Goal: Book appointment/travel/reservation

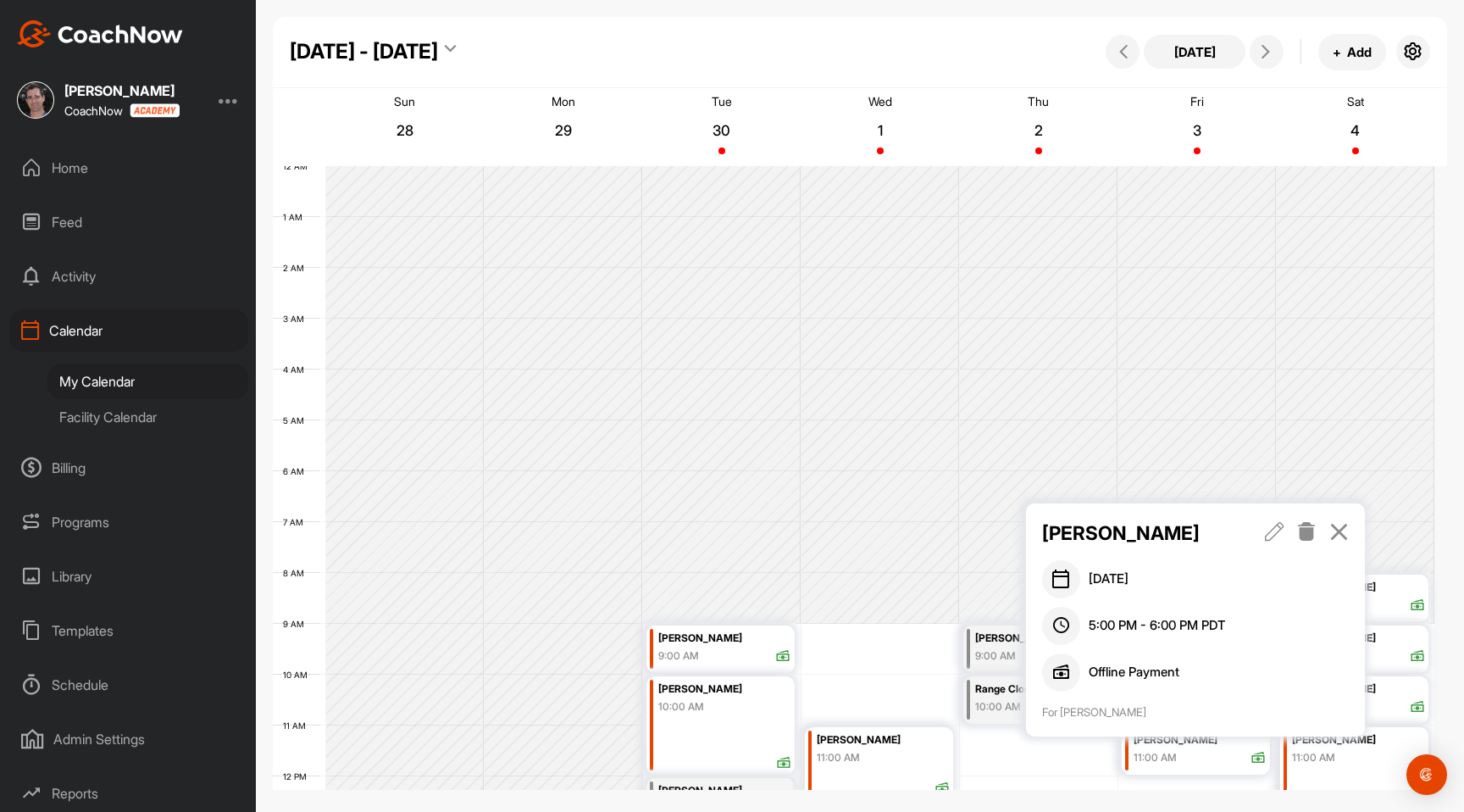
scroll to position [293, 0]
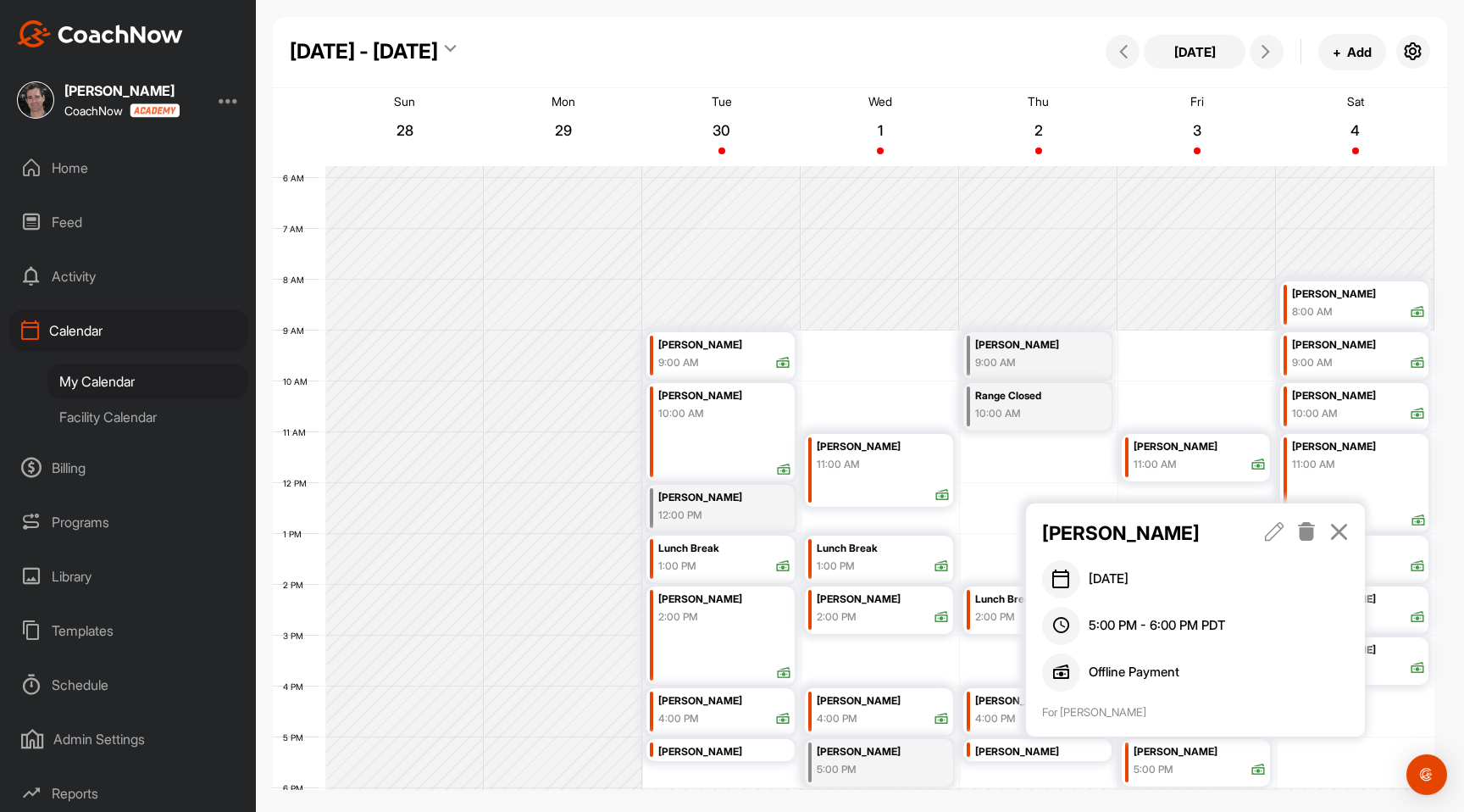
click at [1337, 530] on icon at bounding box center [1339, 531] width 20 height 19
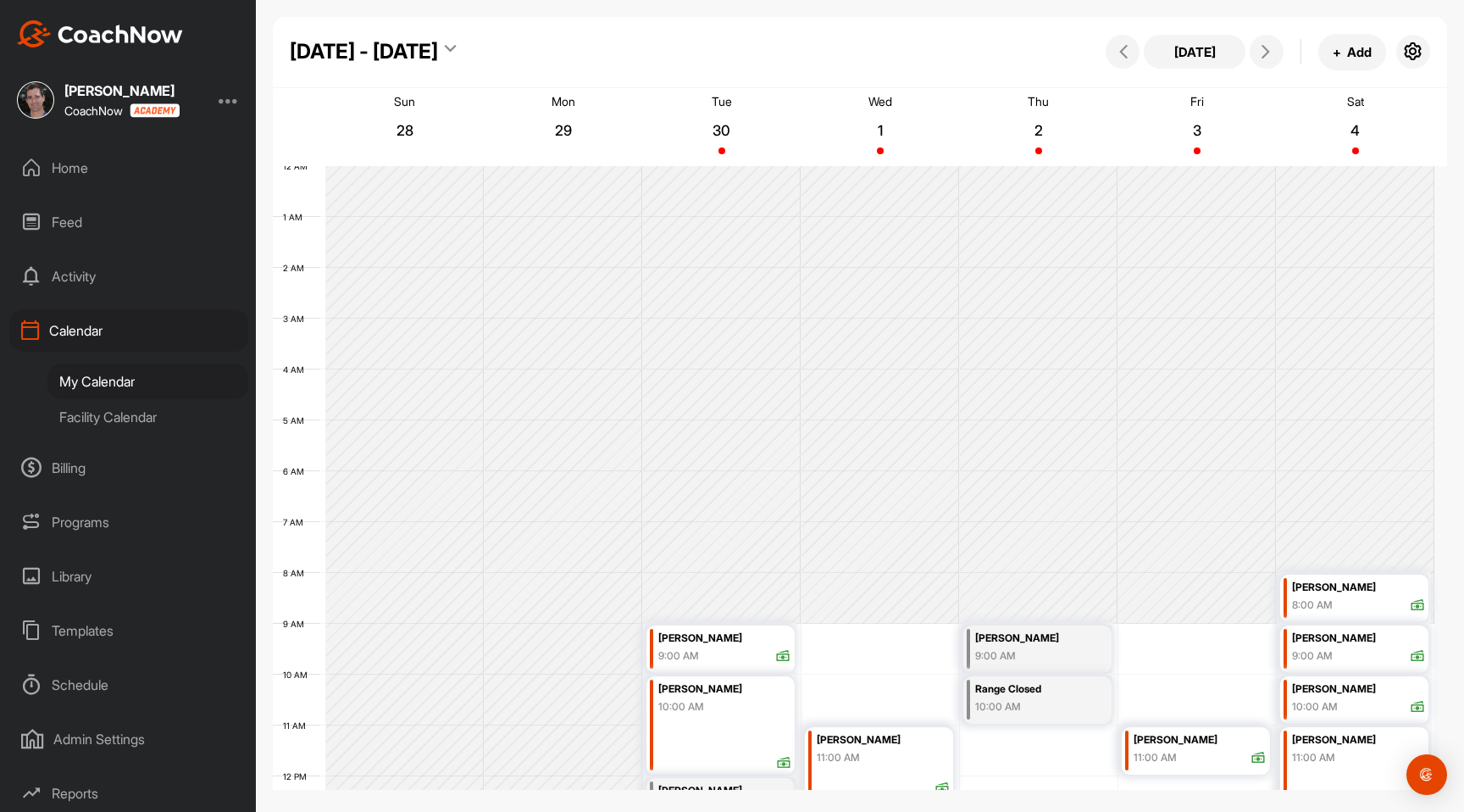
scroll to position [4, 0]
click at [1195, 65] on button "[DATE]" at bounding box center [1195, 51] width 102 height 34
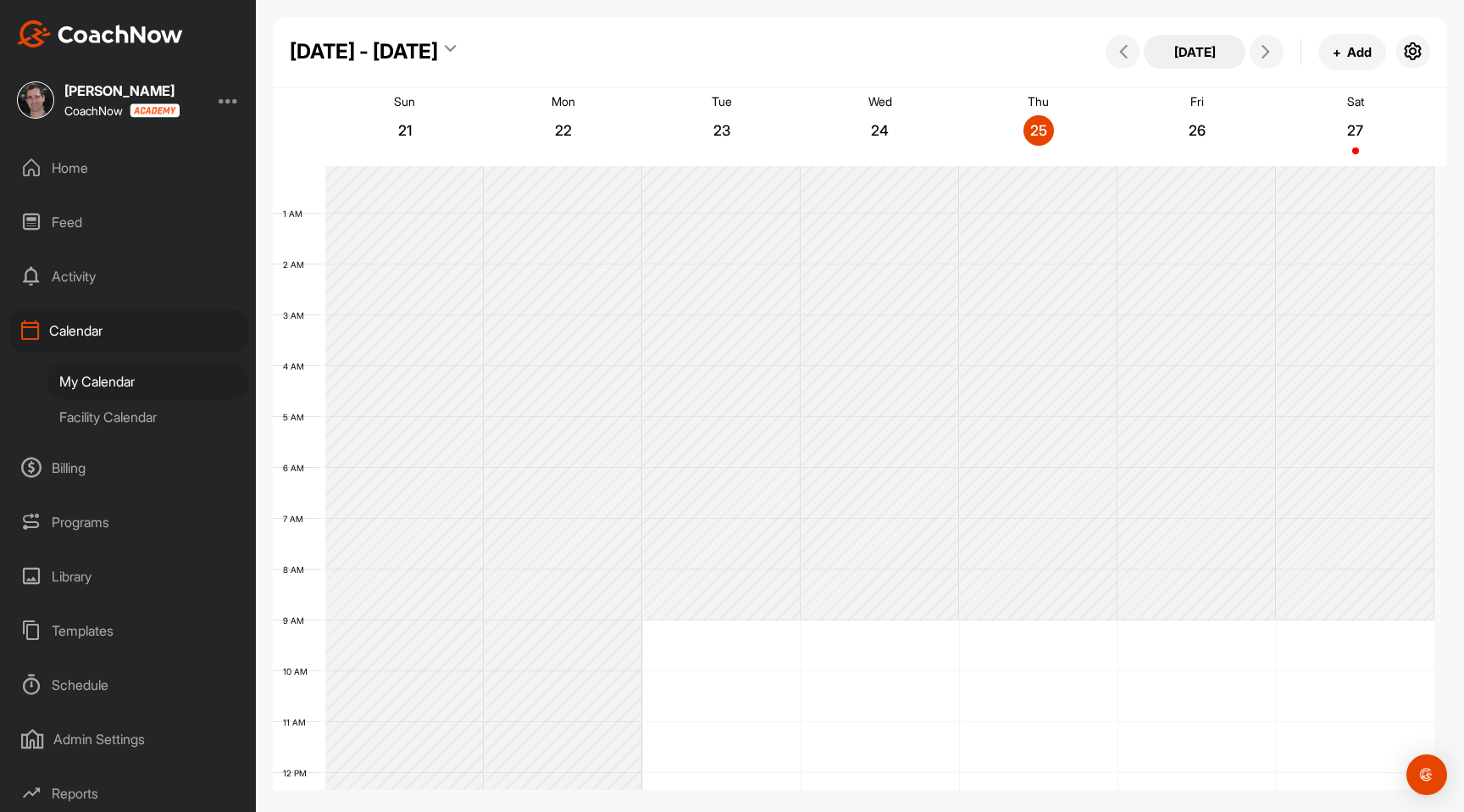
scroll to position [293, 0]
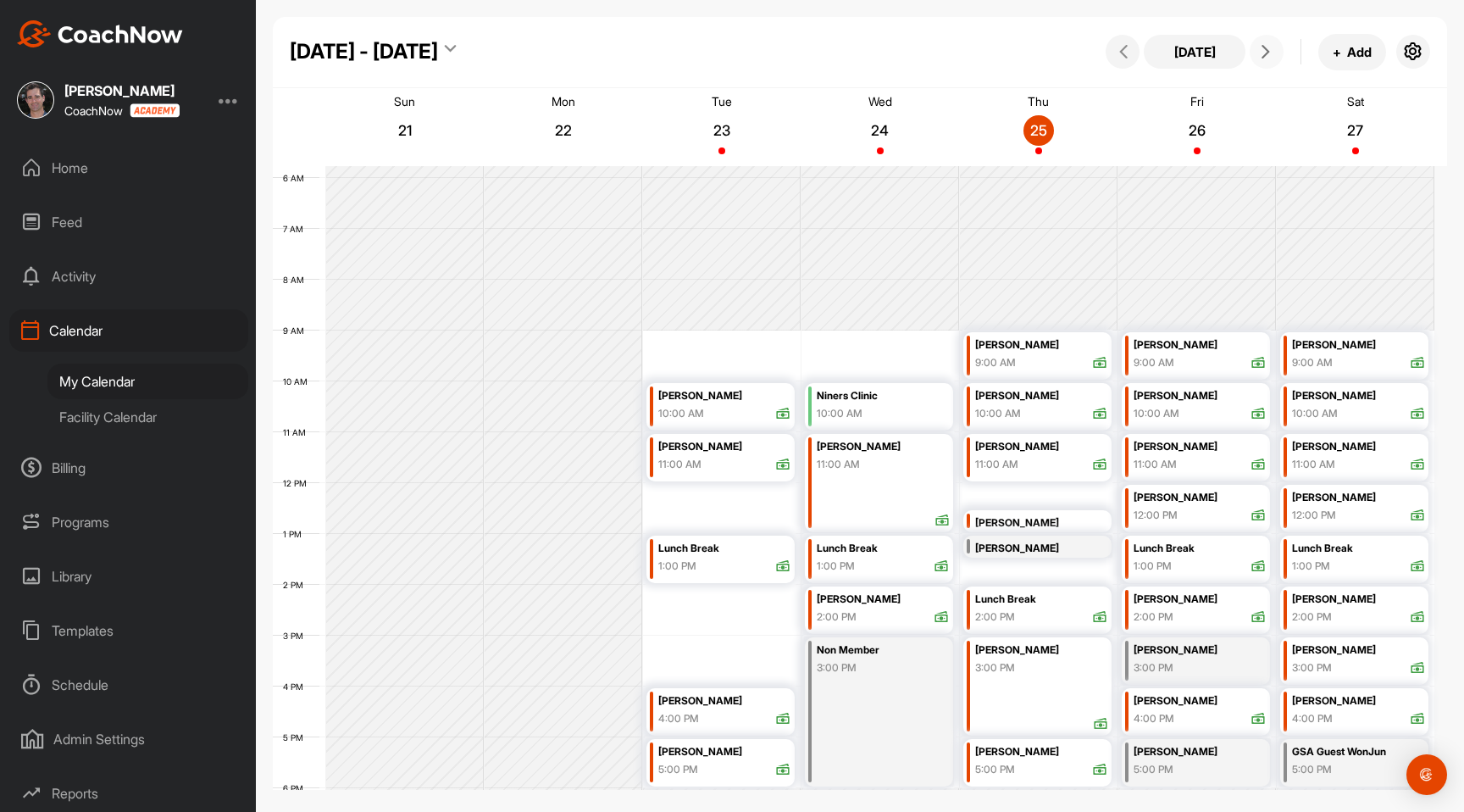
click at [1264, 58] on icon at bounding box center [1266, 51] width 14 height 14
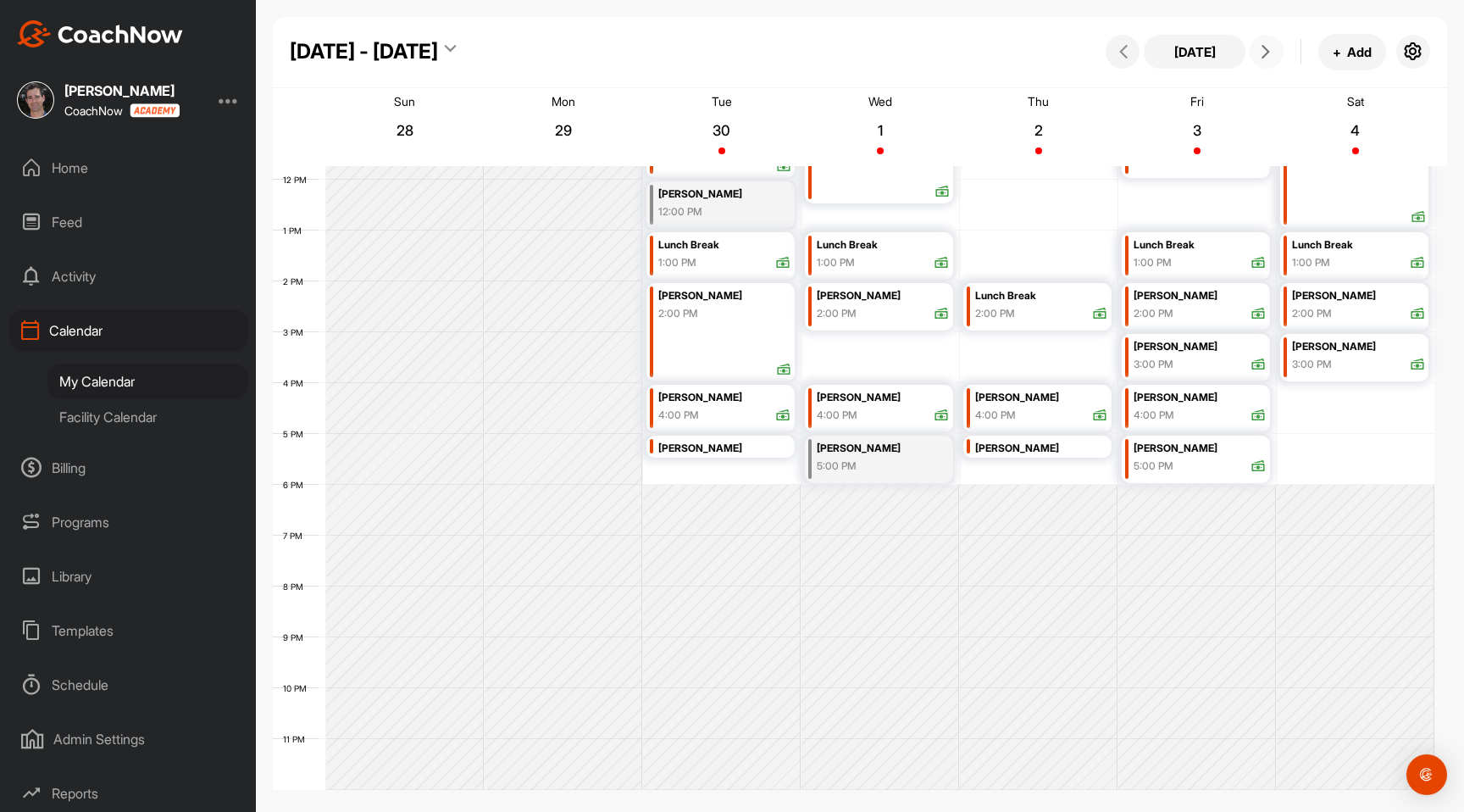
scroll to position [0, 0]
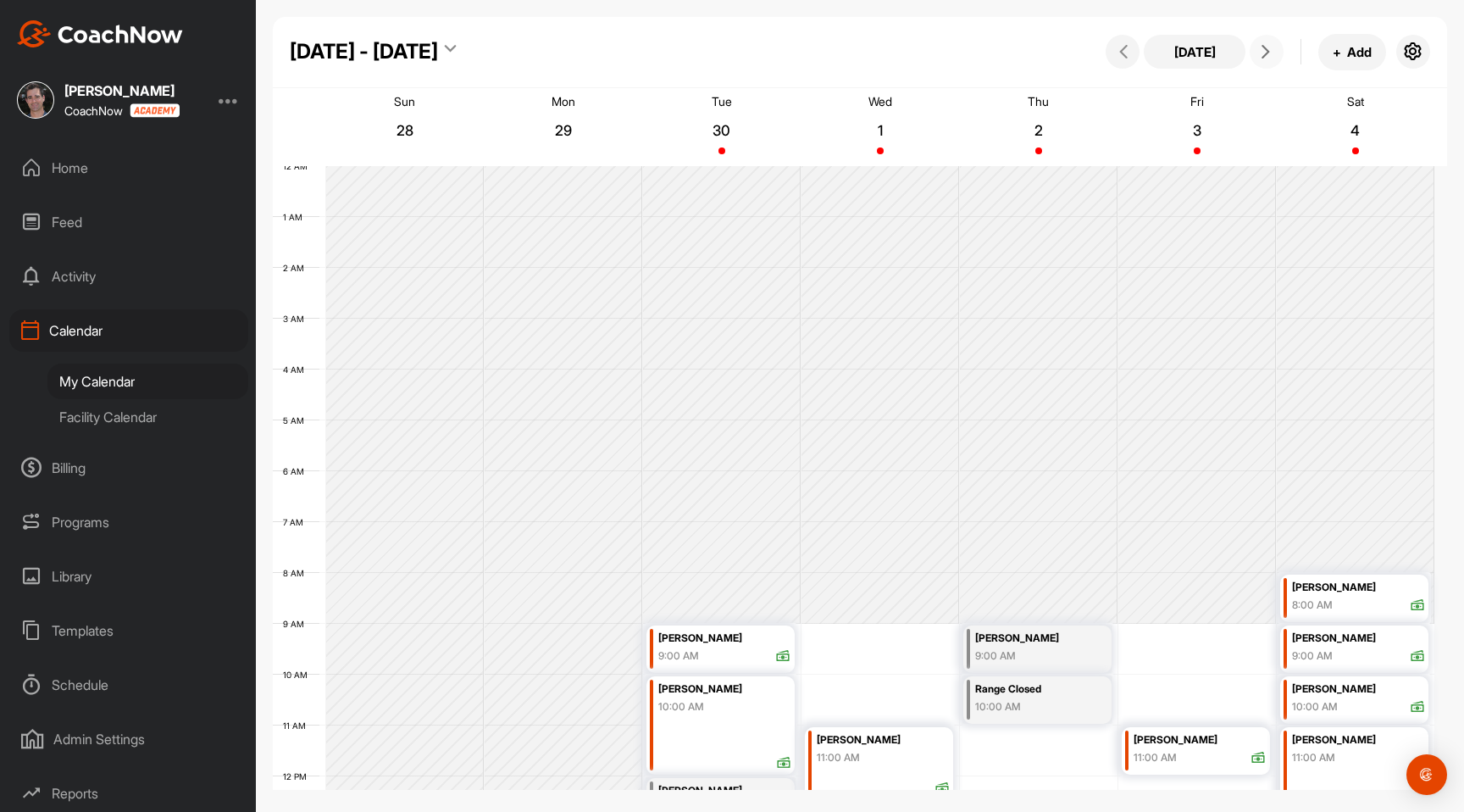
click at [1264, 53] on icon at bounding box center [1266, 51] width 14 height 14
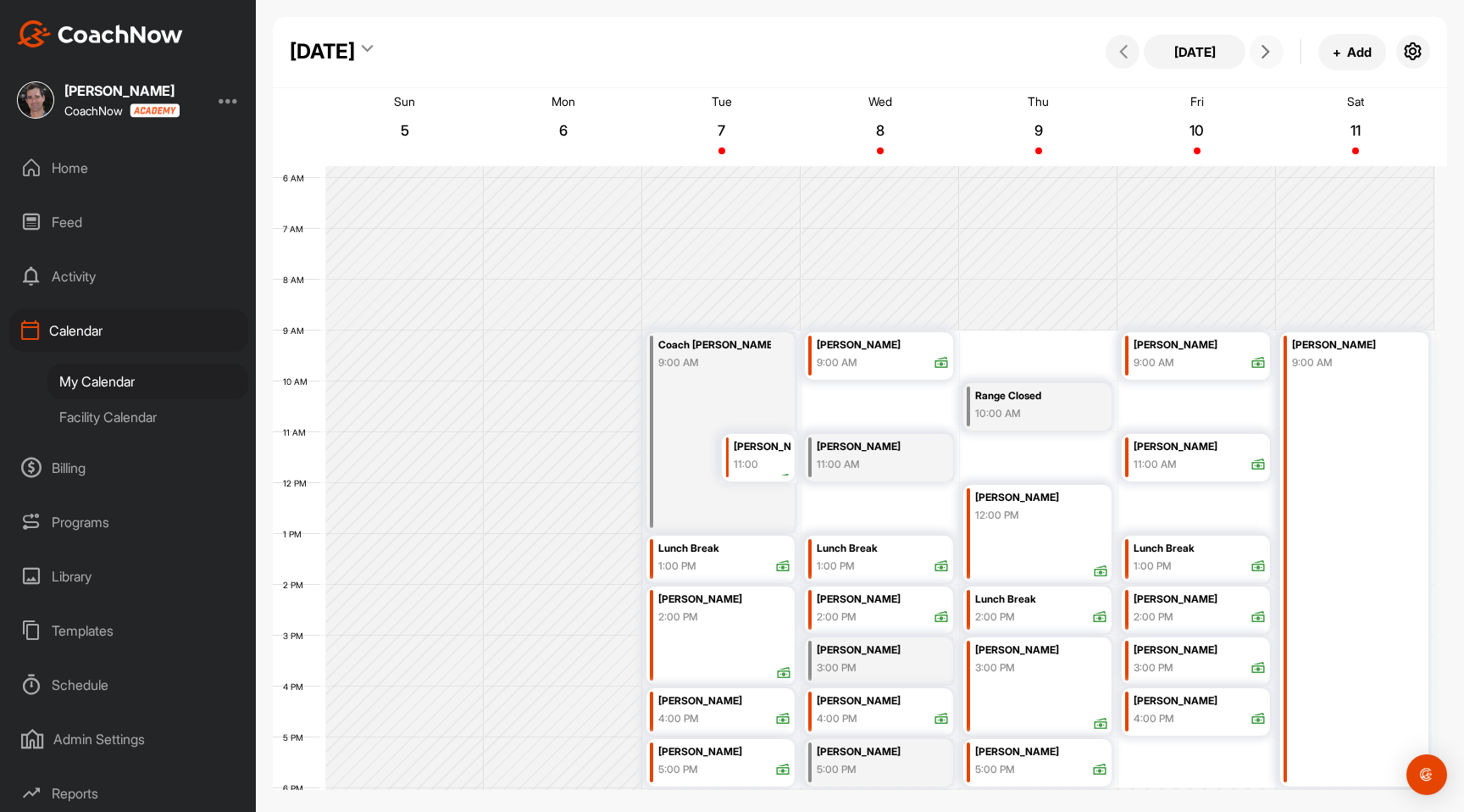
click at [669, 454] on div "Coach [PERSON_NAME] 9:00 AM" at bounding box center [720, 432] width 148 height 200
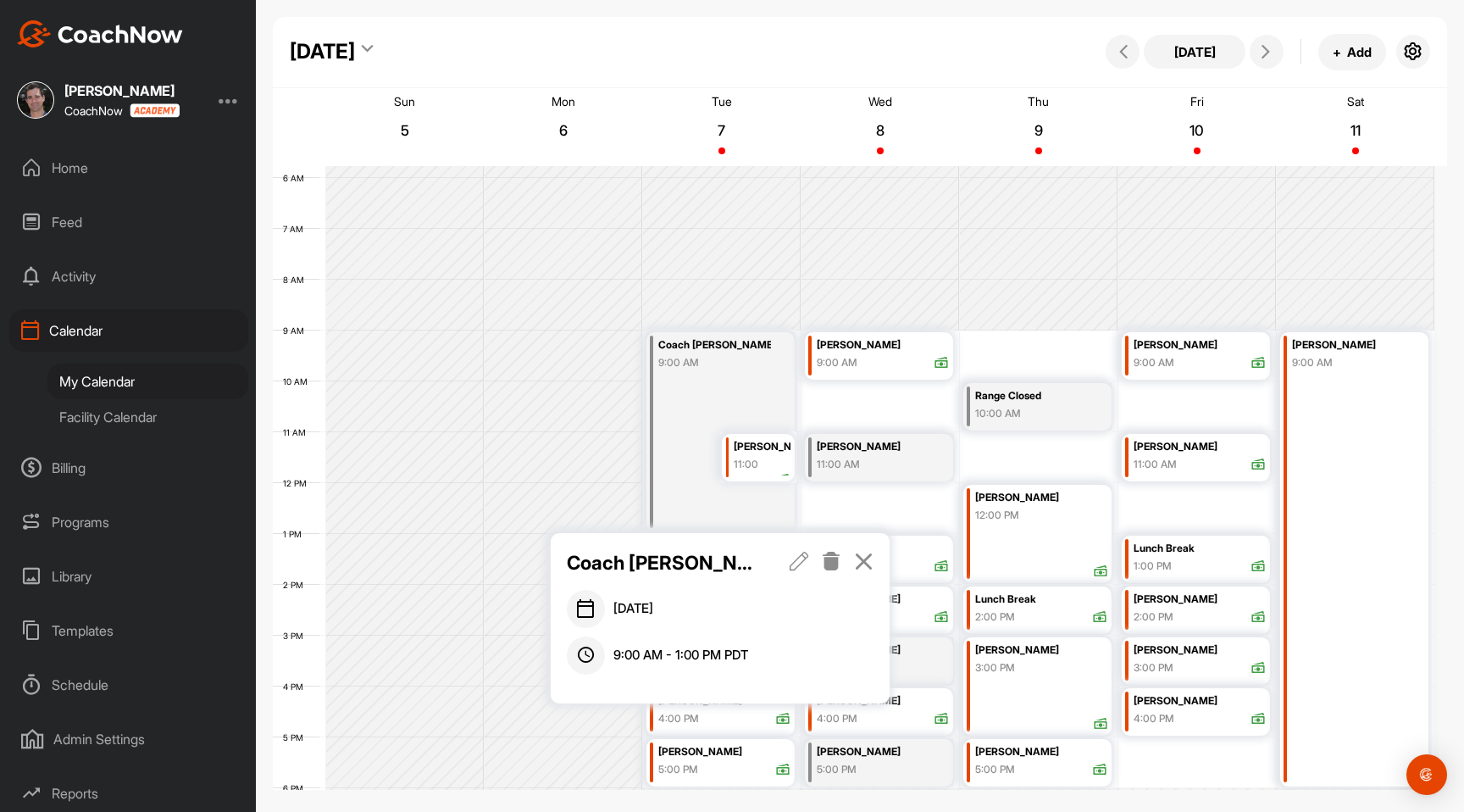
click at [799, 562] on icon at bounding box center [799, 561] width 20 height 19
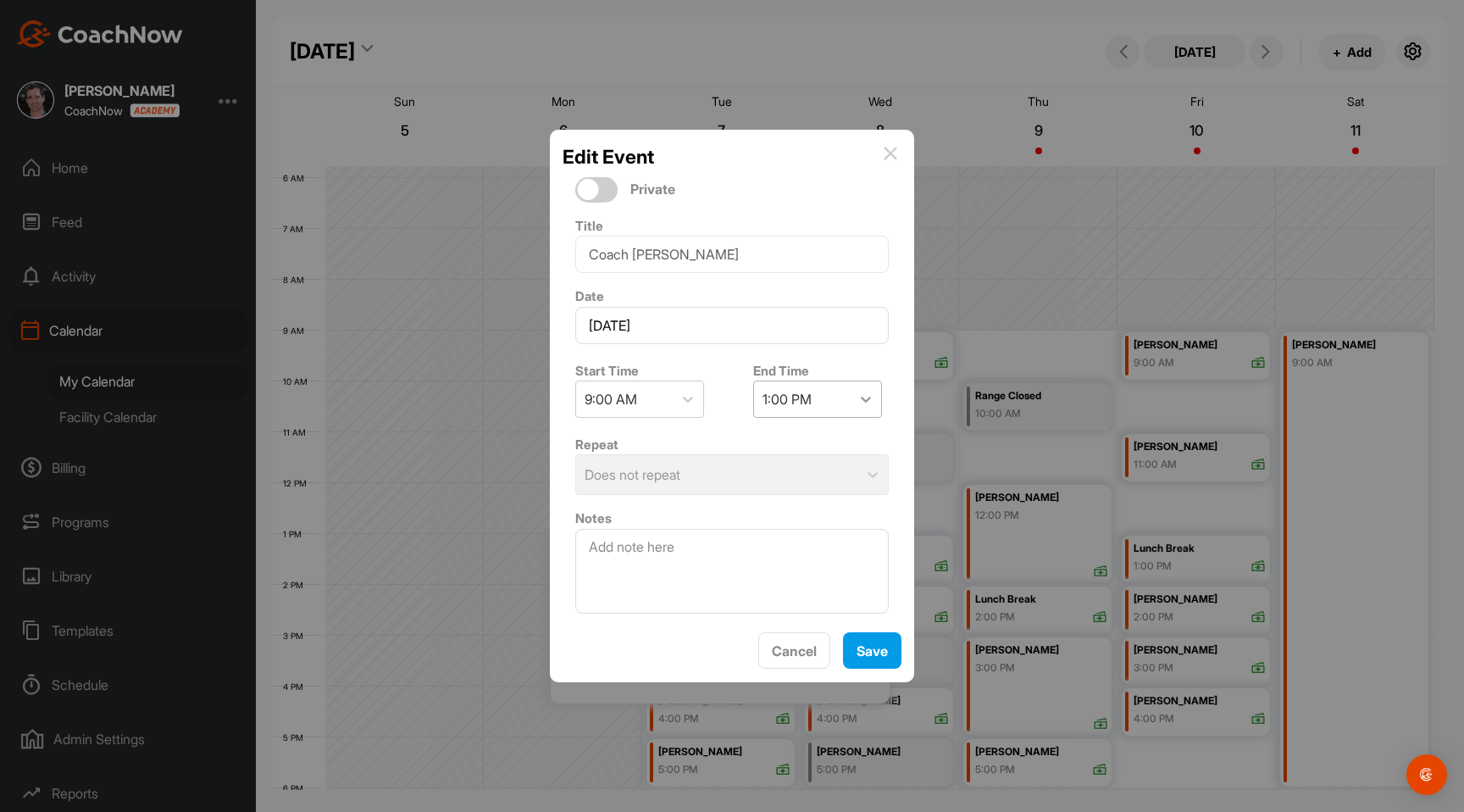
click at [858, 403] on icon at bounding box center [866, 399] width 17 height 17
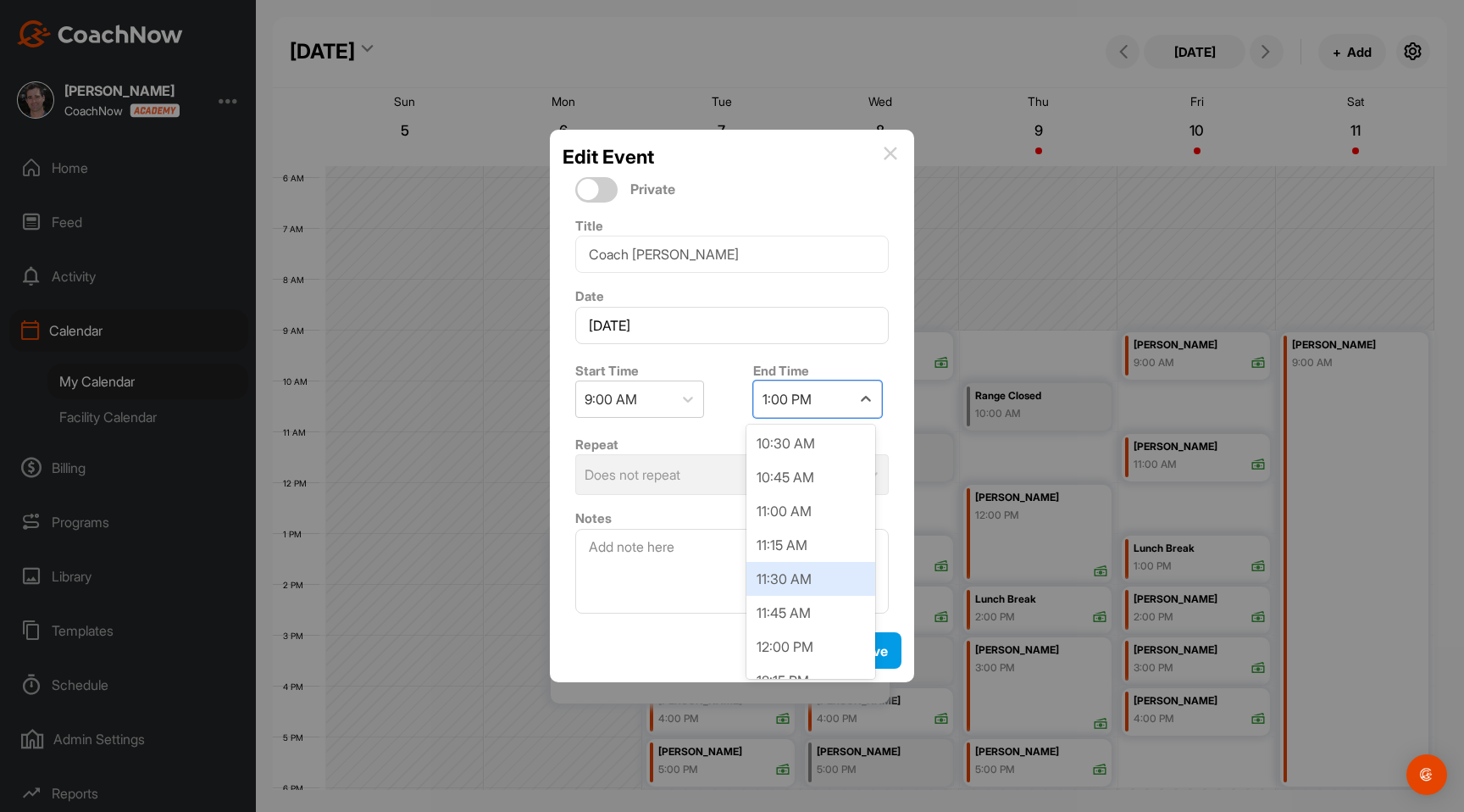
scroll to position [155, 0]
click at [813, 521] on div "11:00 AM" at bounding box center [811, 527] width 129 height 34
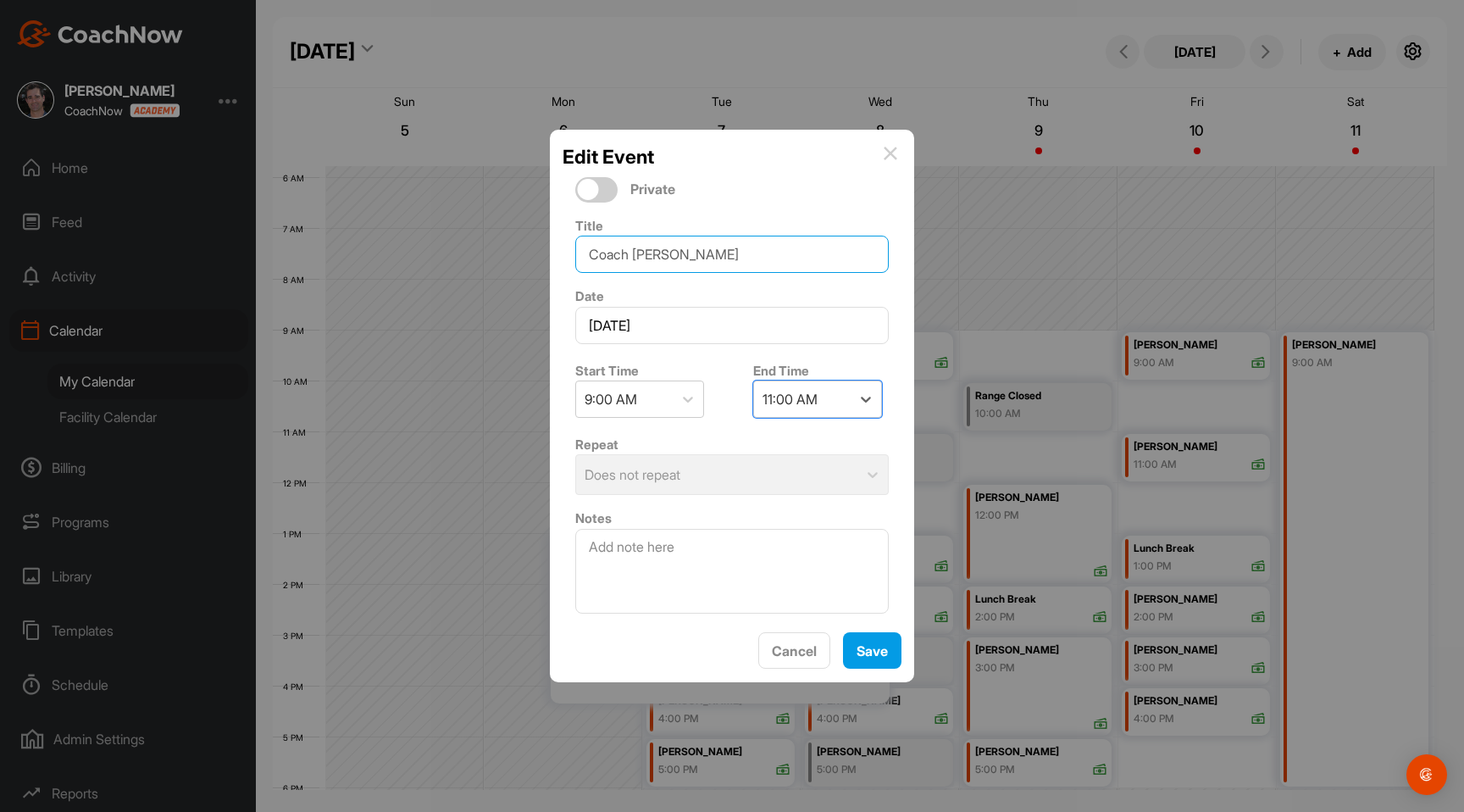
click at [711, 261] on input "Coach [PERSON_NAME]" at bounding box center [732, 255] width 313 height 37
click at [877, 655] on span "Save" at bounding box center [873, 651] width 32 height 17
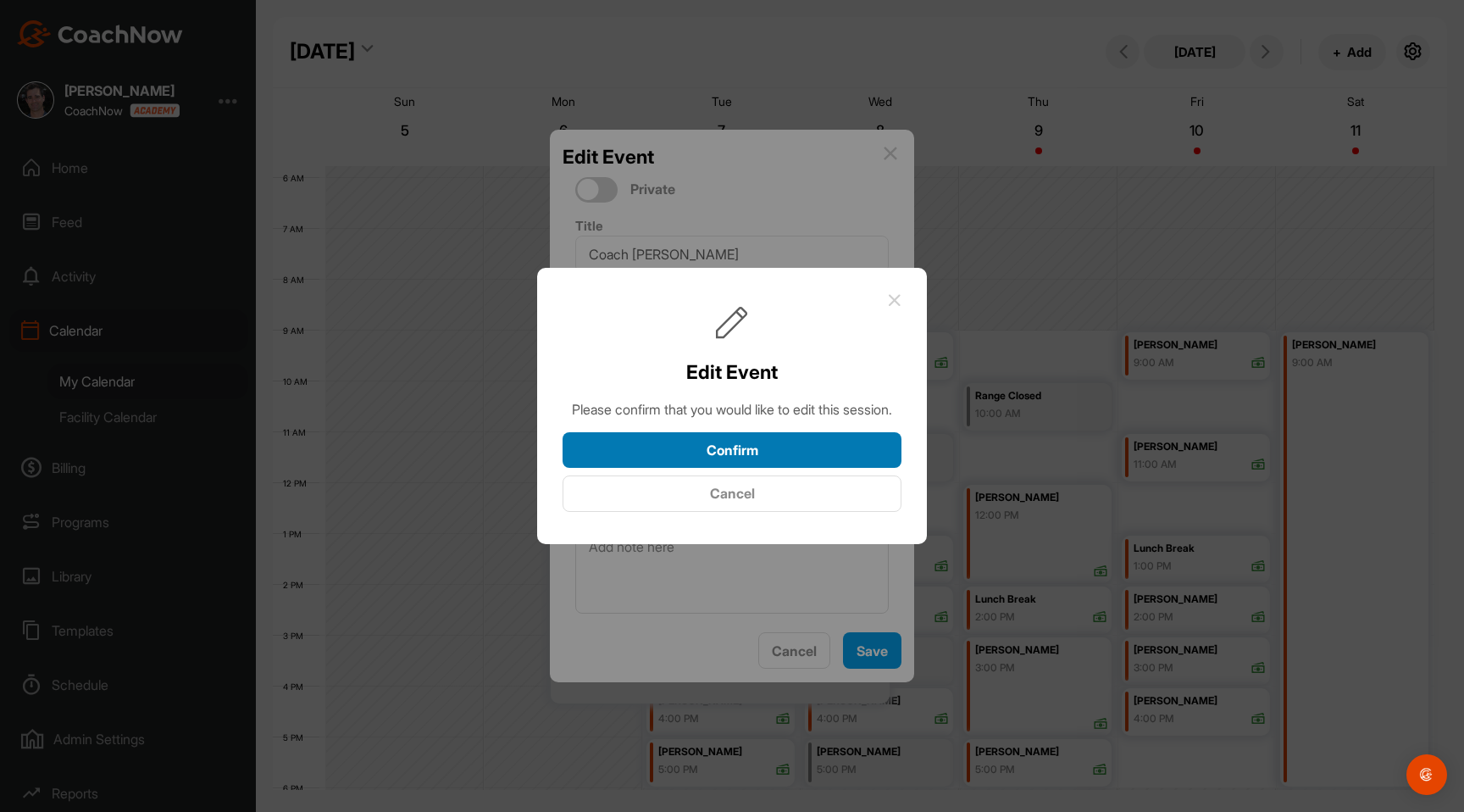
click at [753, 456] on button "Confirm" at bounding box center [732, 450] width 339 height 36
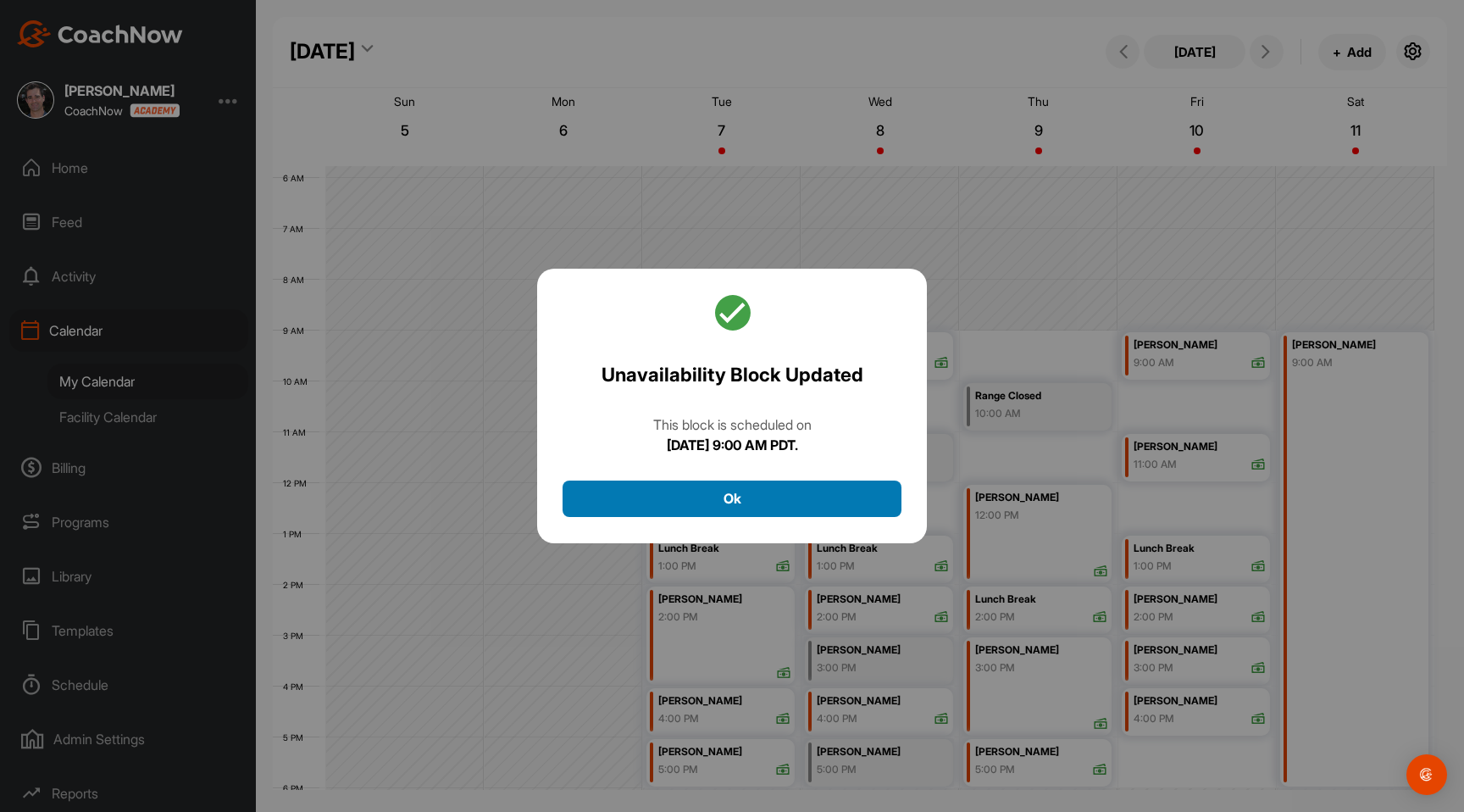
click at [738, 497] on button "Ok" at bounding box center [732, 498] width 339 height 36
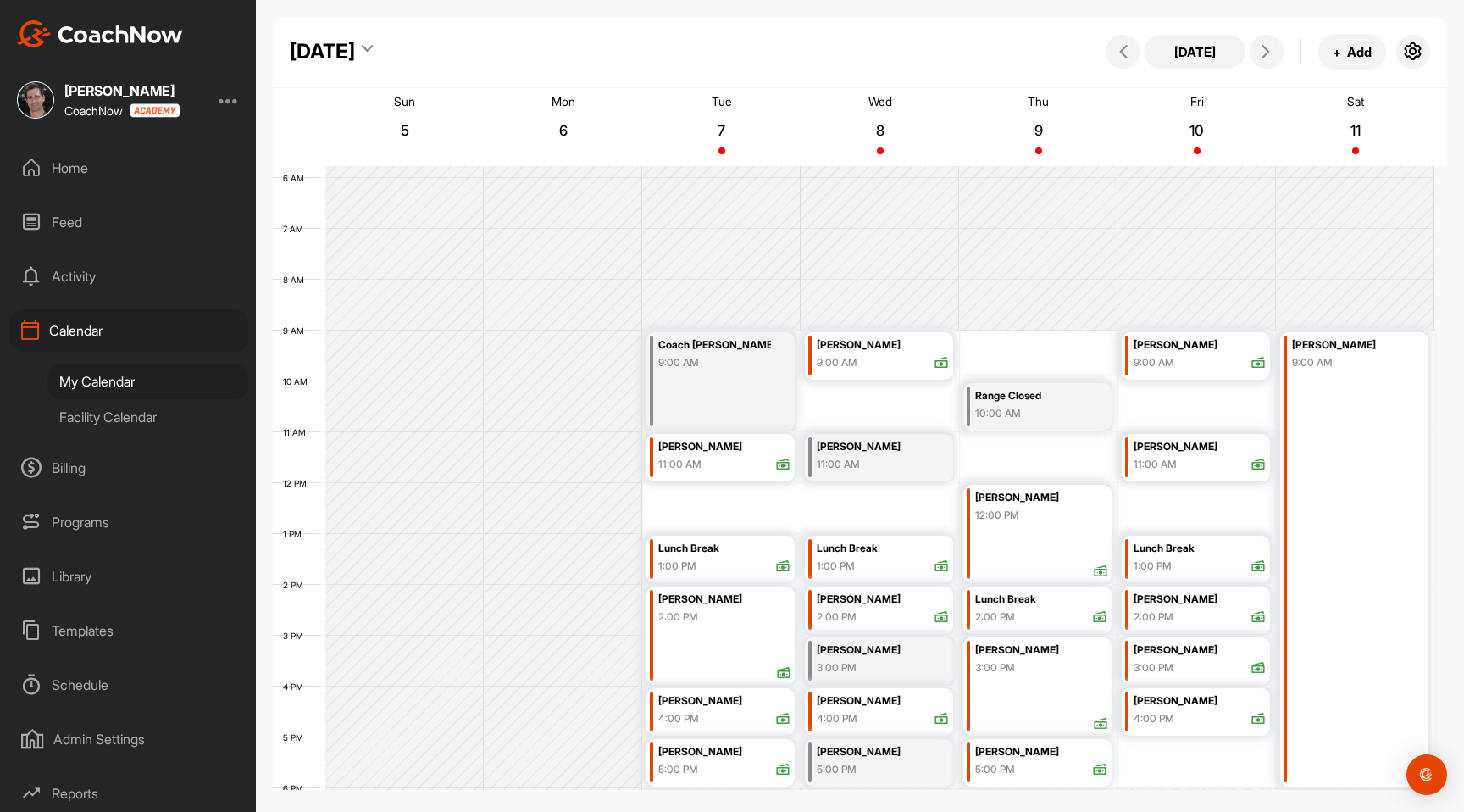
click at [696, 487] on div "12 AM 1 AM 2 AM 3 AM 4 AM 5 AM 6 AM 7 AM 8 AM 9 AM 10 AM 11 AM 12 PM 1 PM 2 PM …" at bounding box center [854, 483] width 1162 height 1220
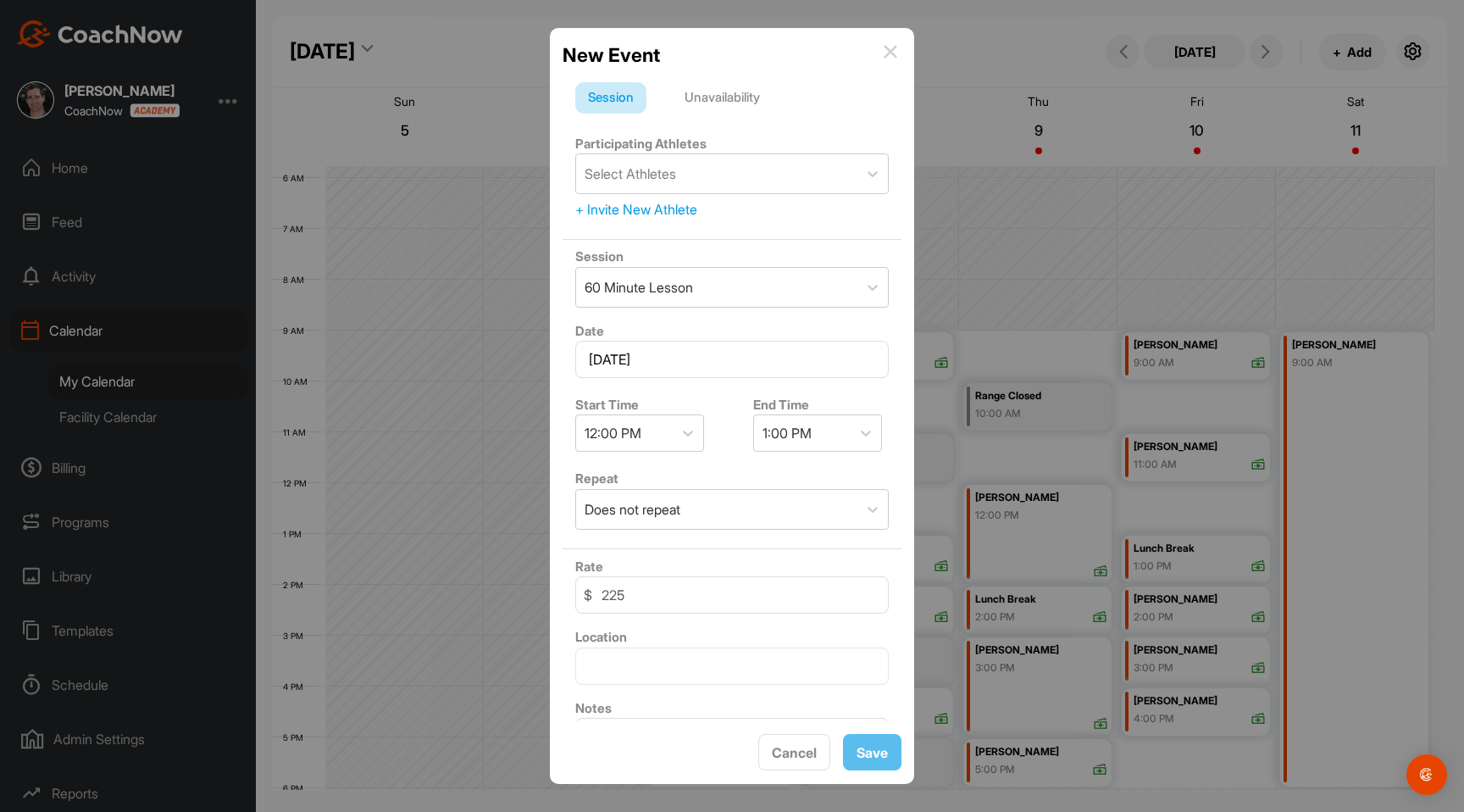
click at [733, 98] on div "Unavailability" at bounding box center [723, 98] width 101 height 33
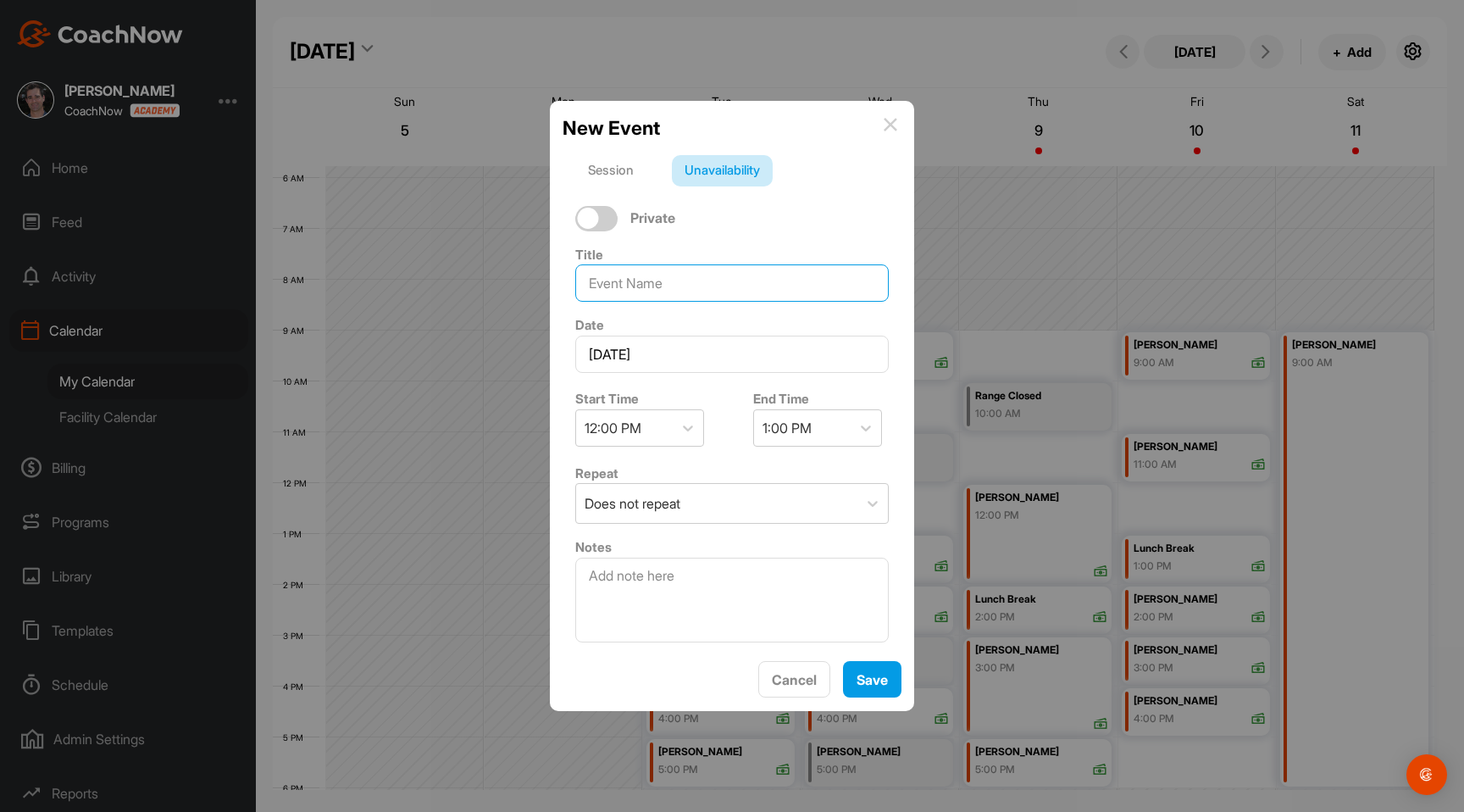
click at [667, 298] on input at bounding box center [732, 283] width 313 height 37
paste input "Coach [PERSON_NAME]"
type input "Coach [PERSON_NAME]"
click at [871, 666] on button "Save" at bounding box center [872, 679] width 59 height 36
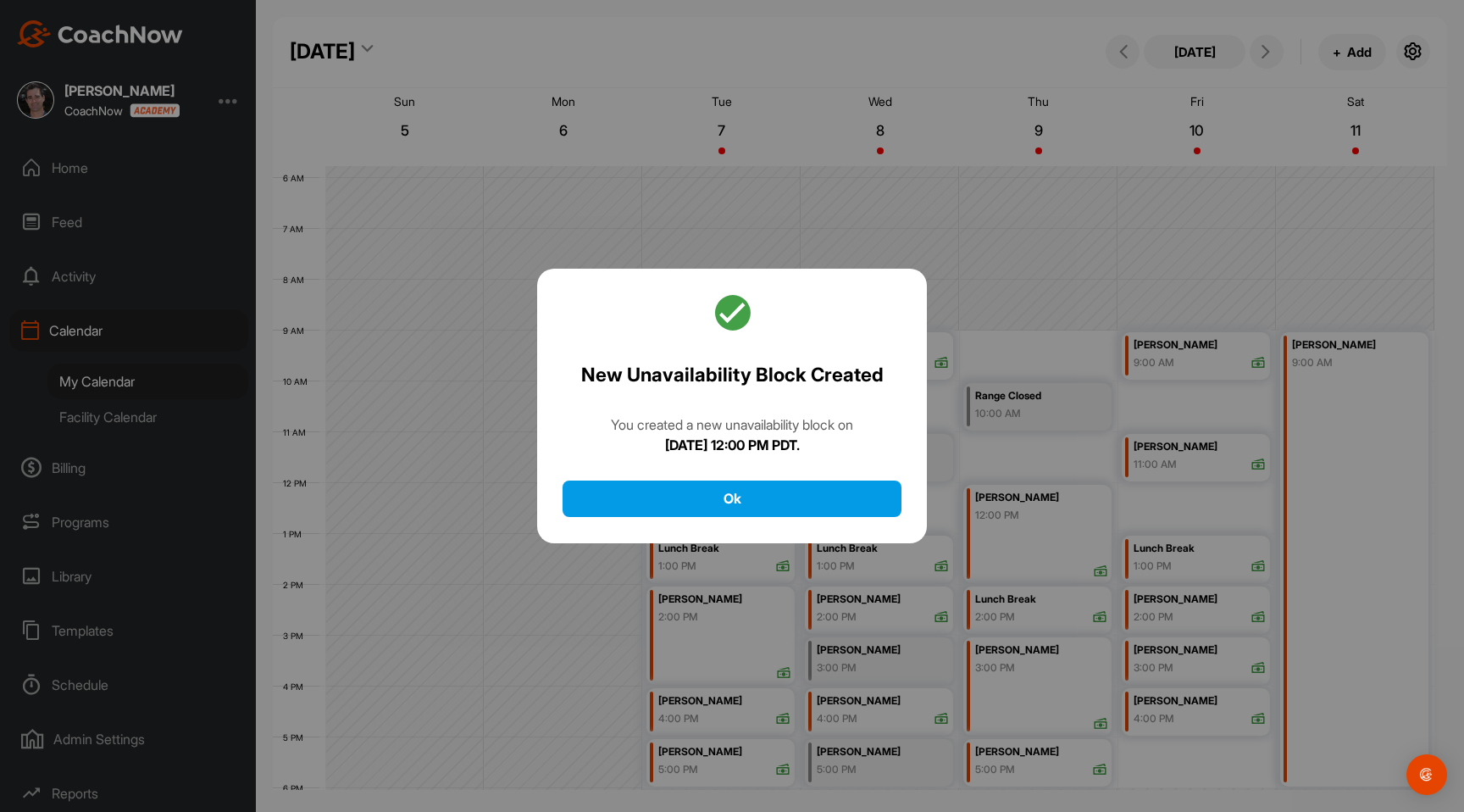
click at [790, 521] on div "New Unavailability Block Created You created a new unavailability block [DATE][…" at bounding box center [732, 406] width 390 height 274
click at [785, 511] on button "Ok" at bounding box center [732, 498] width 339 height 36
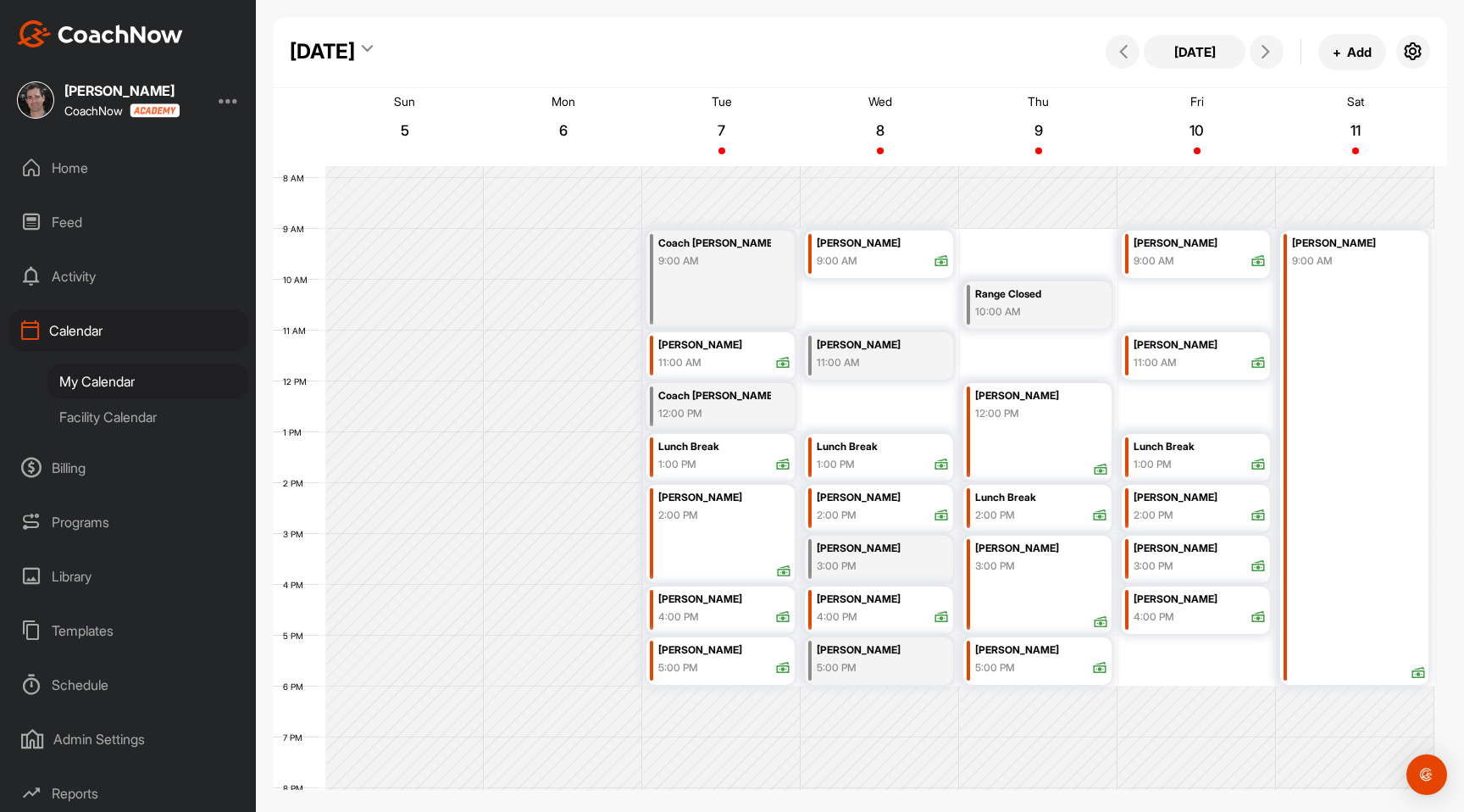
scroll to position [414, 0]
